Goal: Task Accomplishment & Management: Complete application form

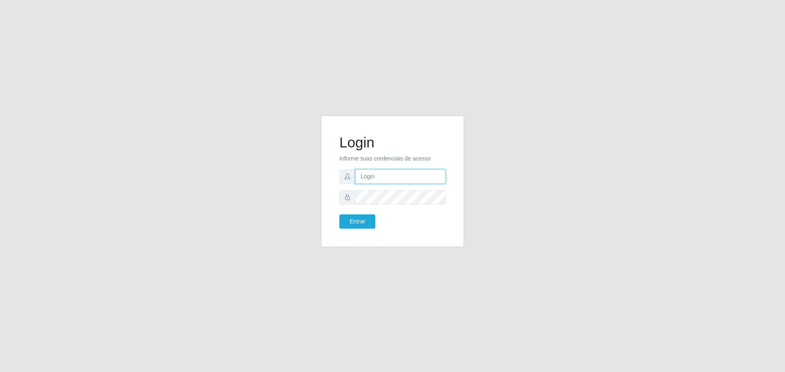
click at [392, 182] on input "text" at bounding box center [400, 177] width 90 height 14
type input "[EMAIL_ADDRESS][DOMAIN_NAME]"
click at [339, 215] on button "Entrar" at bounding box center [357, 222] width 36 height 14
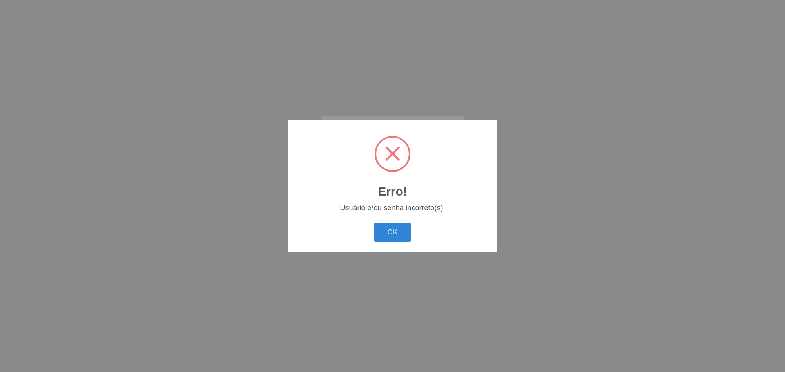
click at [374, 223] on button "OK" at bounding box center [393, 232] width 38 height 19
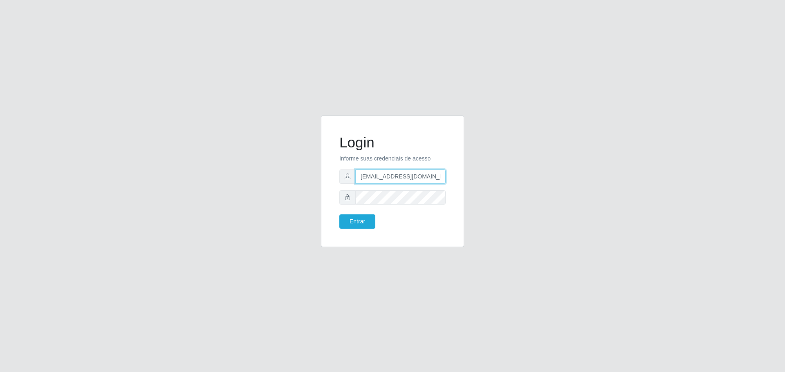
click at [365, 178] on input "[EMAIL_ADDRESS][DOMAIN_NAME]" at bounding box center [400, 177] width 90 height 14
type input "[EMAIL_ADDRESS][DOMAIN_NAME]"
click at [339, 215] on button "Entrar" at bounding box center [357, 222] width 36 height 14
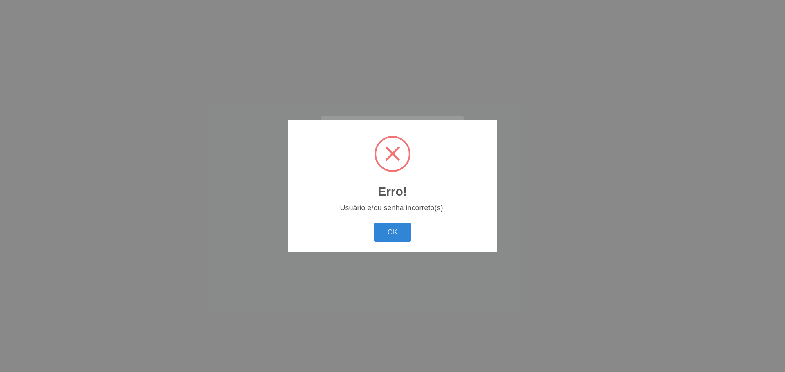
click at [374, 223] on button "OK" at bounding box center [393, 232] width 38 height 19
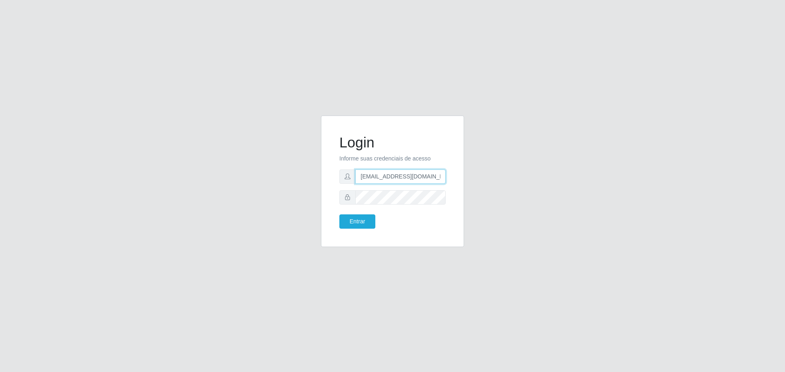
type input "[EMAIL_ADDRESS][DOMAIN_NAME]"
click at [339, 215] on button "Entrar" at bounding box center [357, 222] width 36 height 14
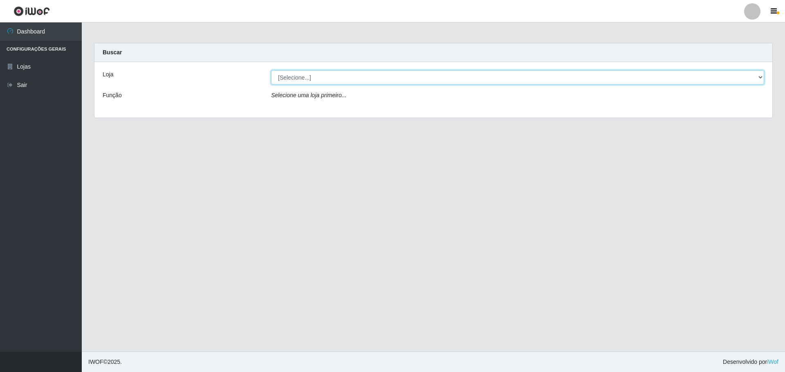
click at [526, 76] on select "[Selecione...] [GEOGRAPHIC_DATA] - [GEOGRAPHIC_DATA][DATE]" at bounding box center [517, 77] width 493 height 14
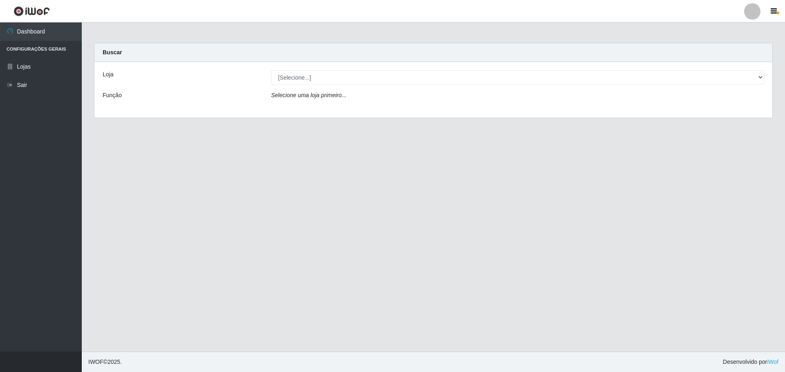
click at [459, 108] on div "Loja [Selecione...] [PERSON_NAME] - [GEOGRAPHIC_DATA][DATE] Função Selecione [P…" at bounding box center [433, 90] width 678 height 56
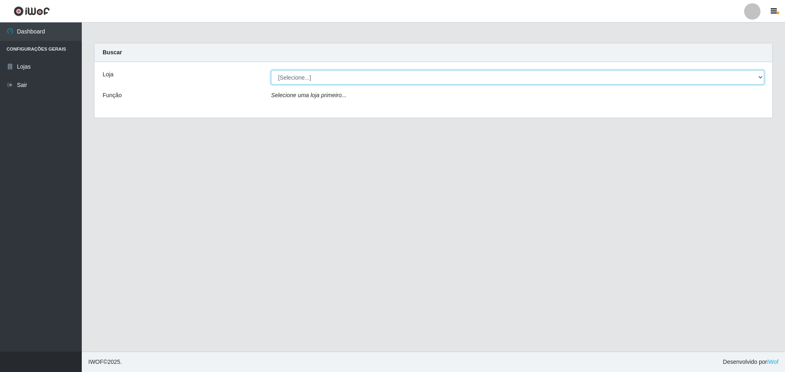
click at [416, 82] on select "[Selecione...] [GEOGRAPHIC_DATA] - [GEOGRAPHIC_DATA][DATE]" at bounding box center [517, 77] width 493 height 14
select select "527"
click at [271, 70] on select "[Selecione...] [GEOGRAPHIC_DATA] - [GEOGRAPHIC_DATA][DATE]" at bounding box center [517, 77] width 493 height 14
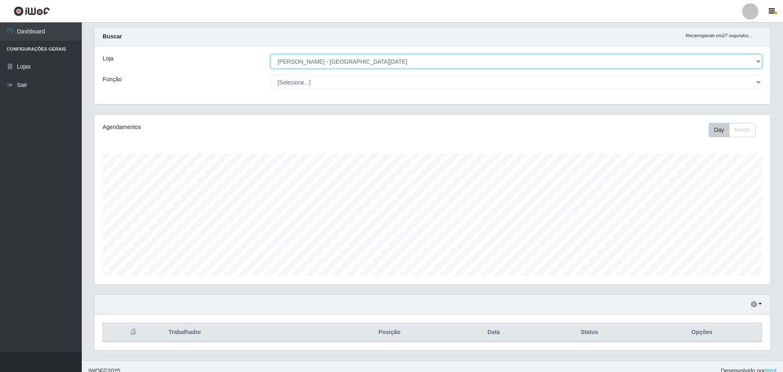
scroll to position [25, 0]
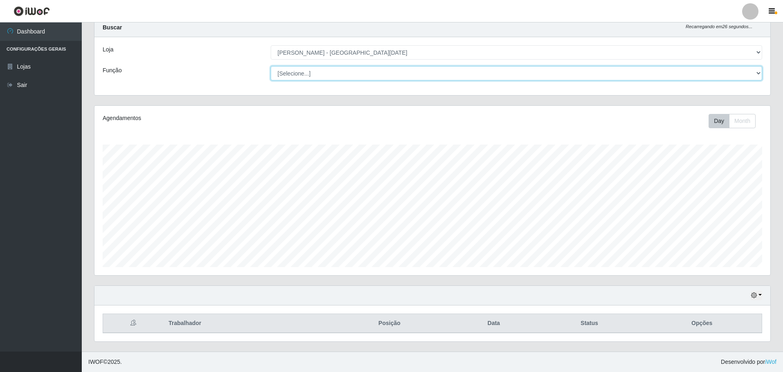
click at [468, 77] on select "[Selecione...] Embalador Embalador + Embalador ++ Repositor Repositor + Reposit…" at bounding box center [516, 73] width 491 height 14
click at [271, 66] on select "[Selecione...] Embalador Embalador + Embalador ++ Repositor Repositor + Reposit…" at bounding box center [516, 73] width 491 height 14
click at [333, 71] on select "[Selecione...] Embalador Embalador + Embalador ++ Repositor Repositor + Reposit…" at bounding box center [516, 73] width 491 height 14
click at [271, 66] on select "[Selecione...] Embalador Embalador + Embalador ++ Repositor Repositor + Reposit…" at bounding box center [516, 73] width 491 height 14
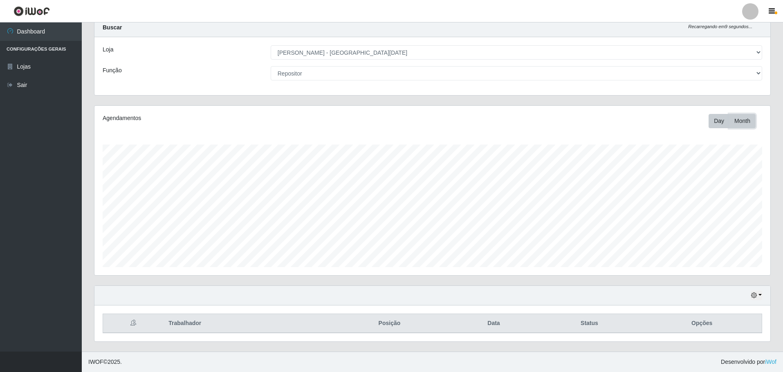
click at [747, 119] on button "Month" at bounding box center [742, 121] width 27 height 14
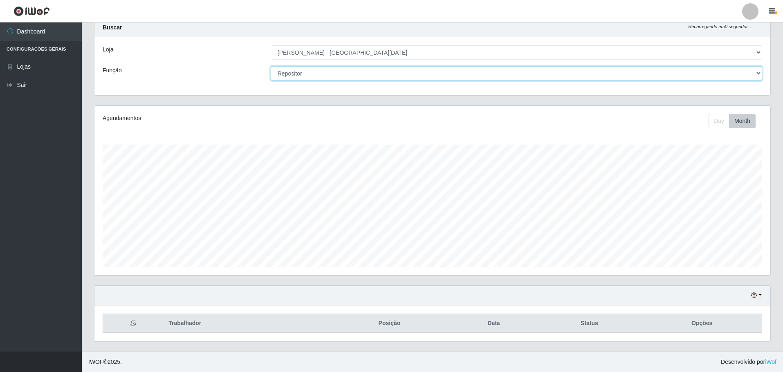
click at [393, 72] on select "[Selecione...] Embalador Embalador + Embalador ++ Repositor Repositor + Reposit…" at bounding box center [516, 73] width 491 height 14
click at [271, 66] on select "[Selecione...] Embalador Embalador + Embalador ++ Repositor Repositor + Reposit…" at bounding box center [516, 73] width 491 height 14
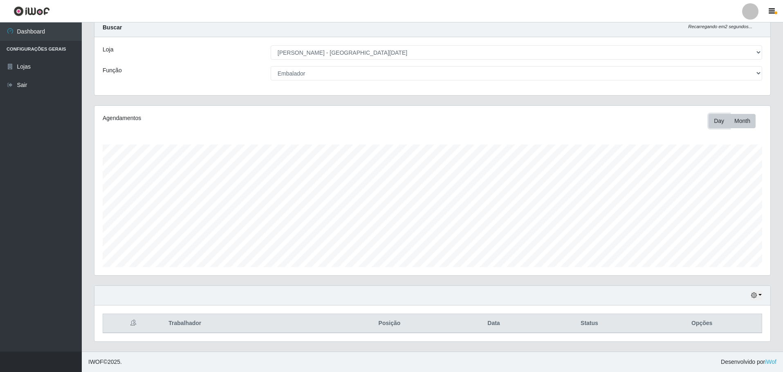
click at [711, 124] on button "Day" at bounding box center [718, 121] width 21 height 14
click at [607, 75] on select "[Selecione...] Embalador Embalador + Embalador ++ Repositor Repositor + Reposit…" at bounding box center [516, 73] width 491 height 14
select select "24"
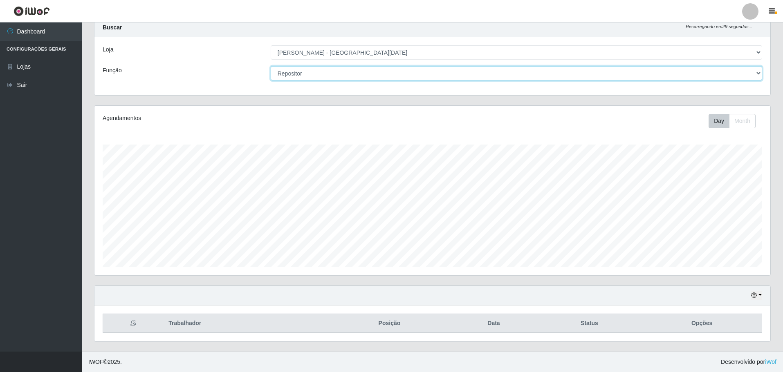
click at [271, 66] on select "[Selecione...] Embalador Embalador + Embalador ++ Repositor Repositor + Reposit…" at bounding box center [516, 73] width 491 height 14
click at [759, 296] on button "button" at bounding box center [756, 295] width 11 height 9
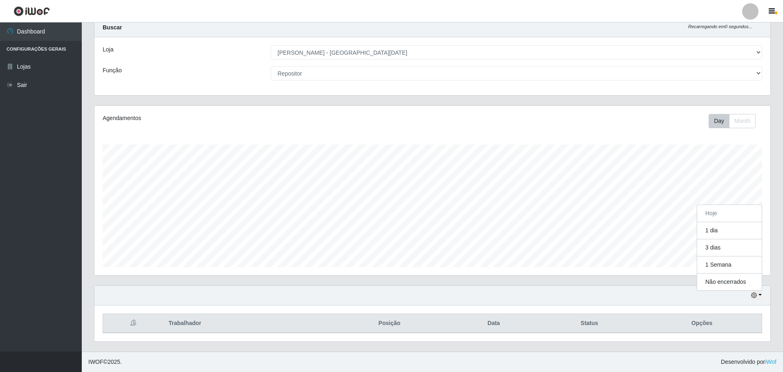
click at [646, 301] on div "Hoje 1 dia 3 dias 1 Semana Não encerrados" at bounding box center [432, 296] width 676 height 20
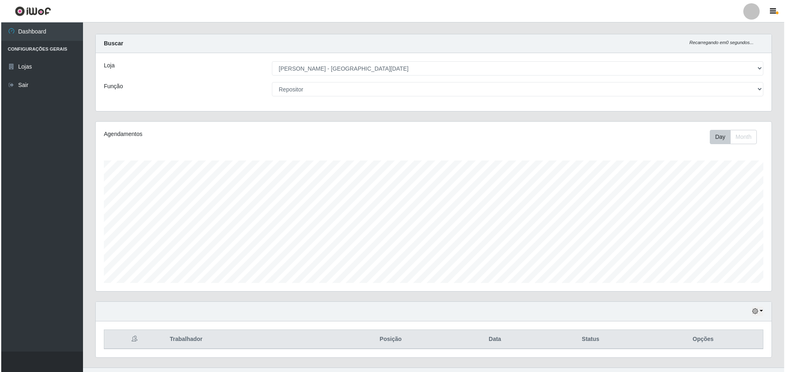
scroll to position [0, 0]
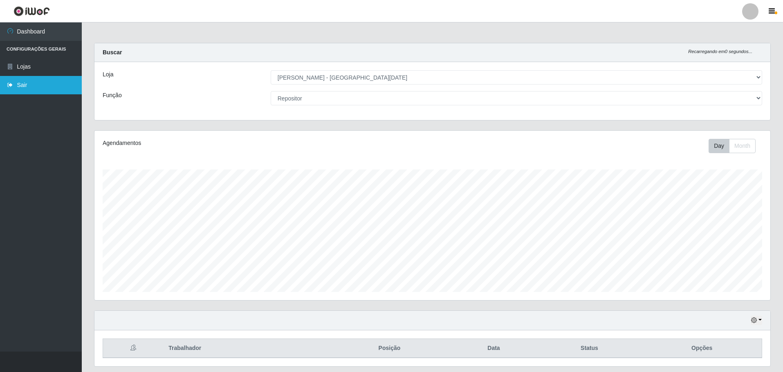
click at [33, 83] on link "Sair" at bounding box center [41, 85] width 82 height 18
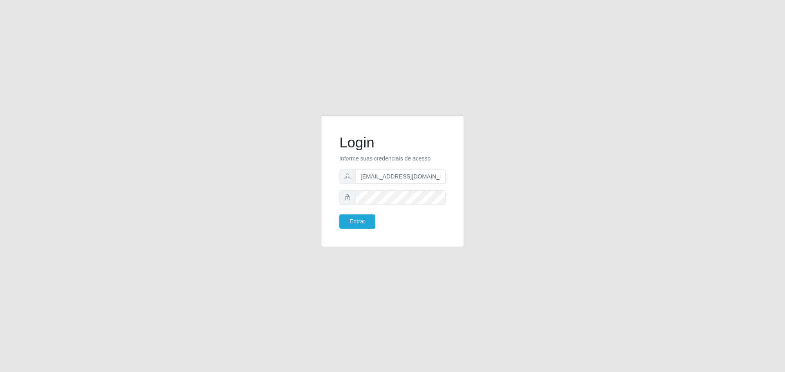
drag, startPoint x: 292, startPoint y: 1, endPoint x: 729, endPoint y: 66, distance: 441.8
click at [729, 66] on div "Login Informe suas credenciais de acesso [EMAIL_ADDRESS][DOMAIN_NAME] Entrar" at bounding box center [392, 186] width 785 height 372
